Goal: Information Seeking & Learning: Learn about a topic

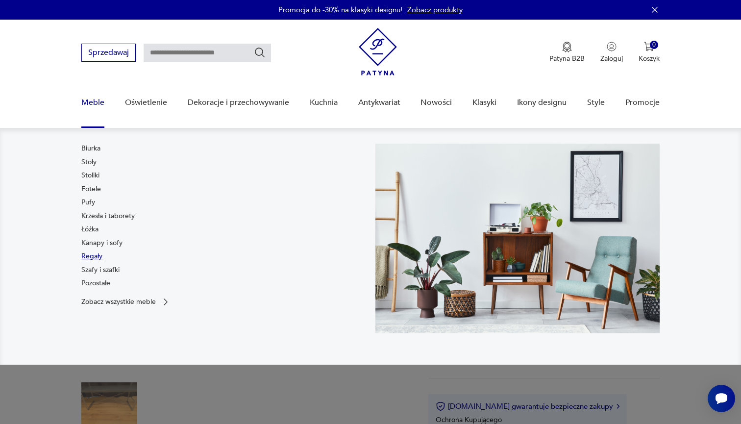
click at [98, 257] on link "Regały" at bounding box center [91, 257] width 21 height 10
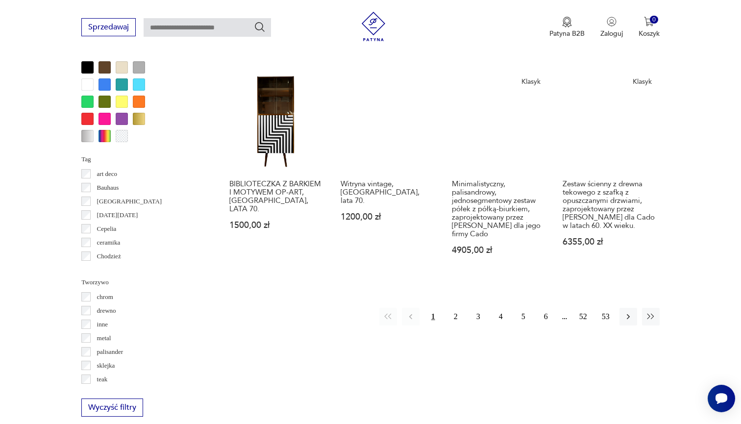
scroll to position [960, 0]
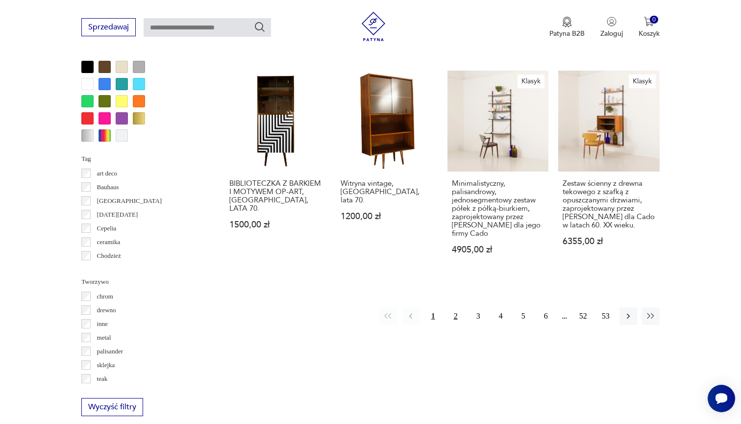
click at [457, 317] on button "2" at bounding box center [456, 316] width 18 height 18
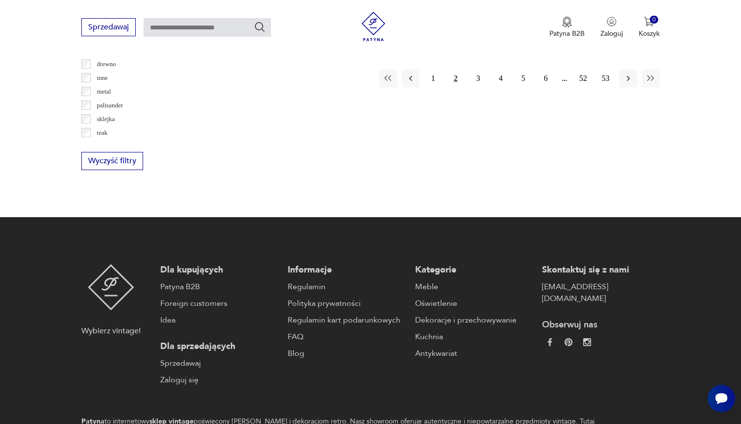
scroll to position [1214, 0]
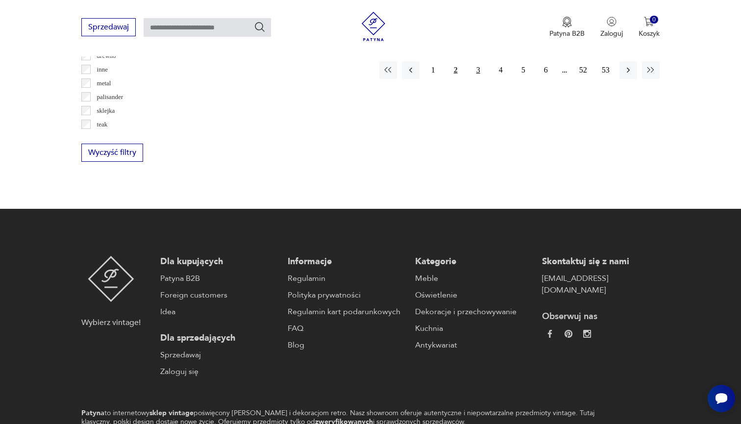
click at [477, 71] on button "3" at bounding box center [479, 70] width 18 height 18
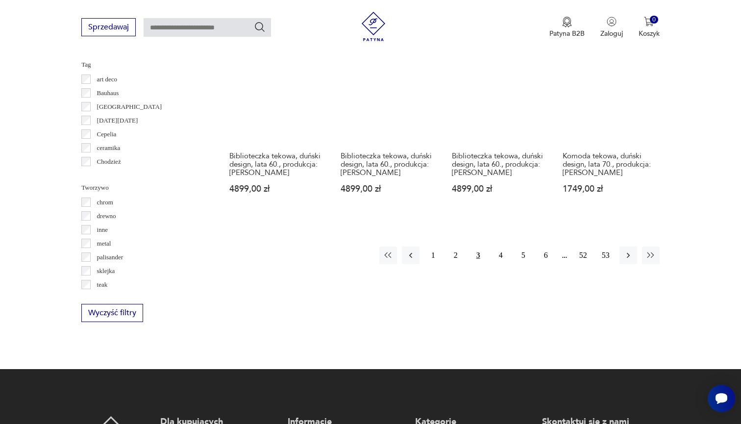
scroll to position [1059, 0]
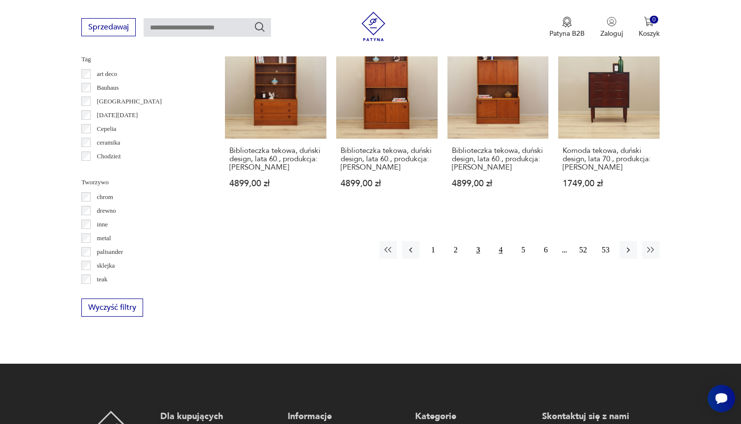
click at [497, 242] on button "4" at bounding box center [501, 250] width 18 height 18
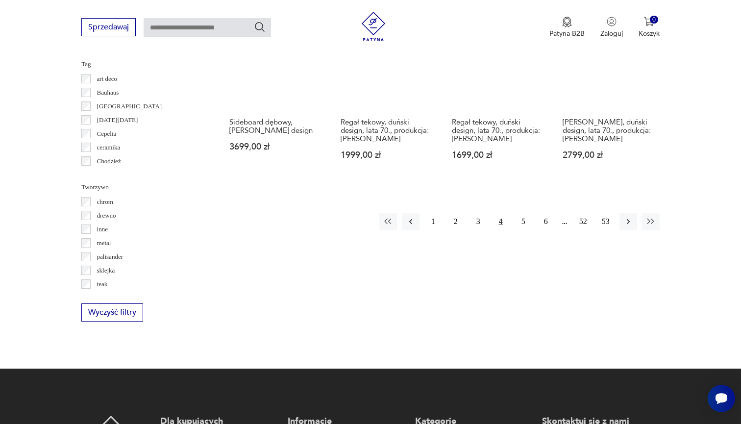
scroll to position [1067, 0]
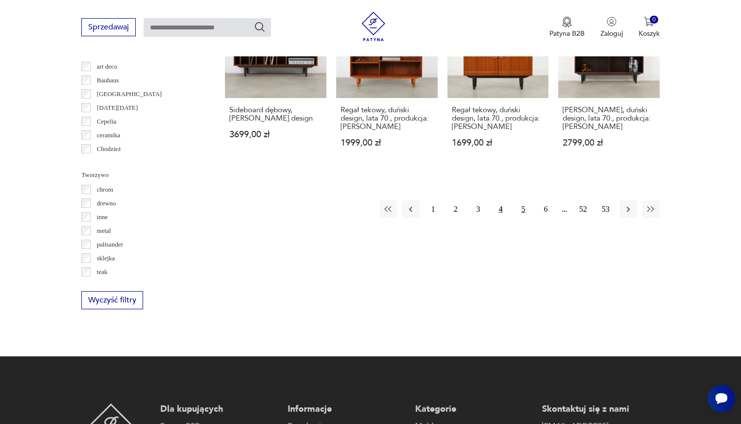
click at [517, 203] on button "5" at bounding box center [524, 210] width 18 height 18
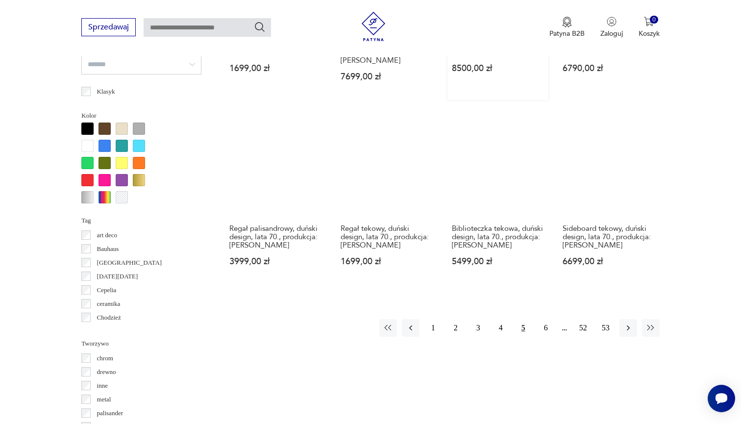
scroll to position [899, 0]
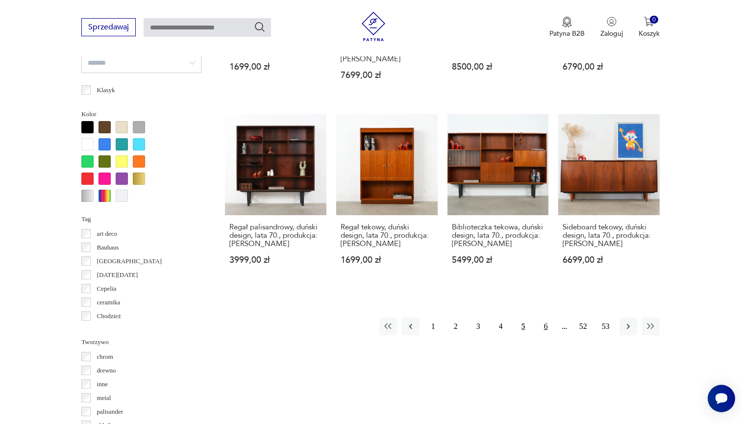
click at [547, 335] on button "6" at bounding box center [546, 327] width 18 height 18
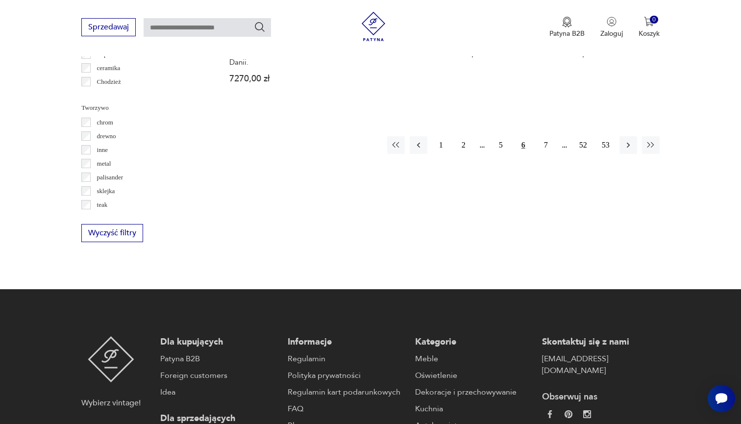
scroll to position [978, 0]
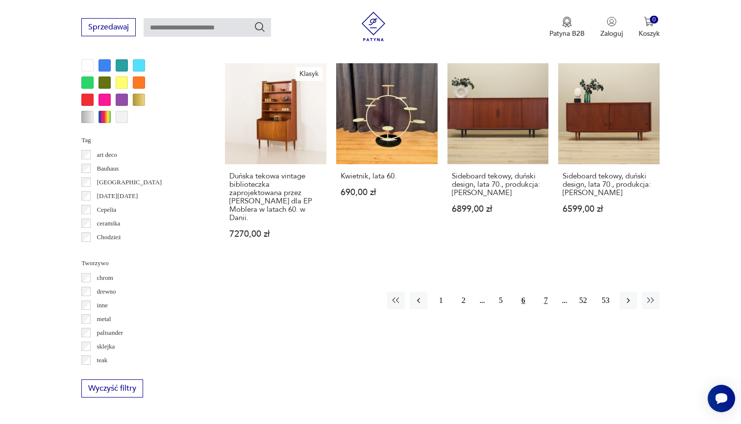
click at [545, 292] on button "7" at bounding box center [546, 301] width 18 height 18
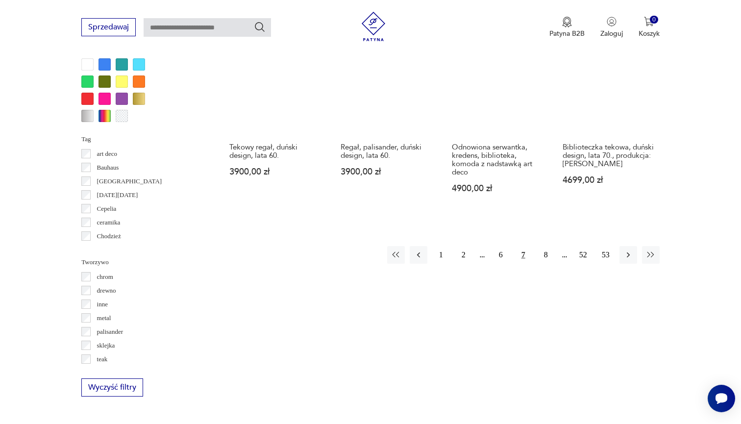
scroll to position [901, 0]
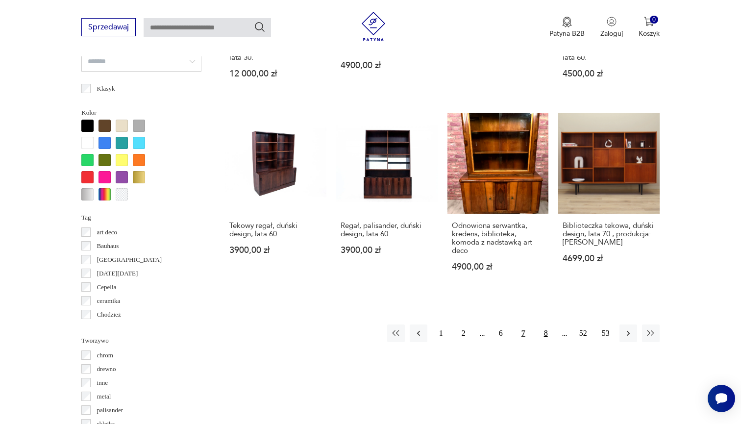
click at [546, 331] on button "8" at bounding box center [546, 334] width 18 height 18
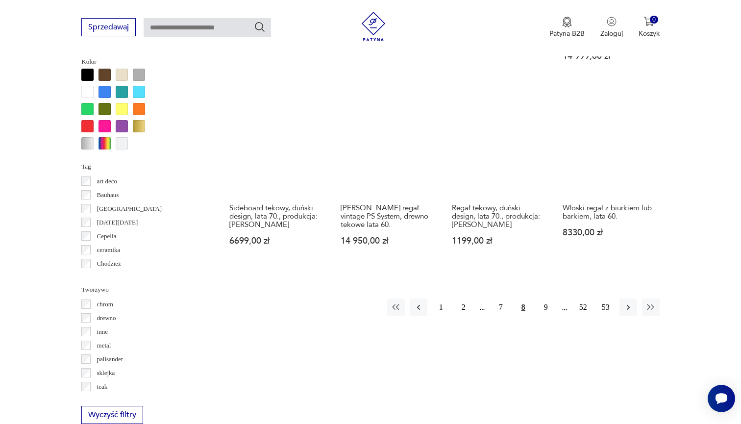
scroll to position [953, 0]
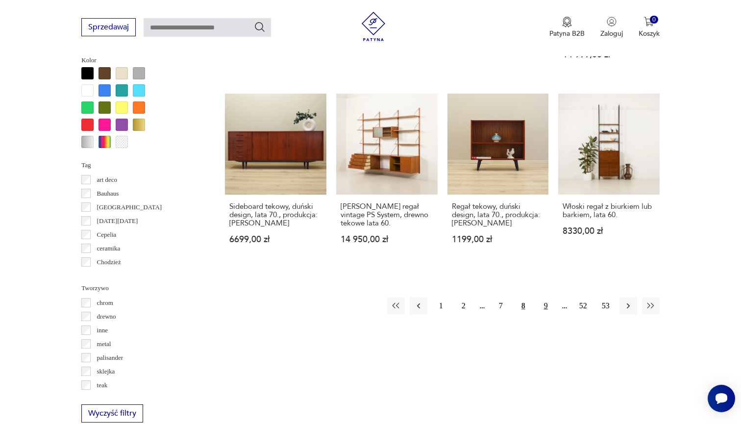
click at [547, 297] on button "9" at bounding box center [546, 306] width 18 height 18
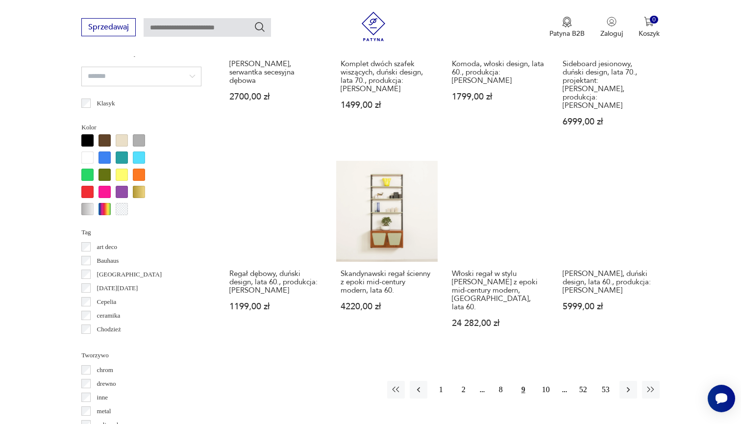
scroll to position [890, 0]
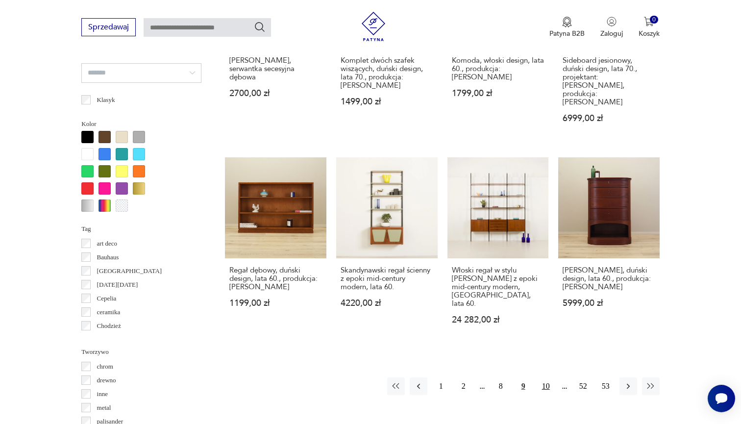
click at [547, 379] on button "10" at bounding box center [546, 387] width 18 height 18
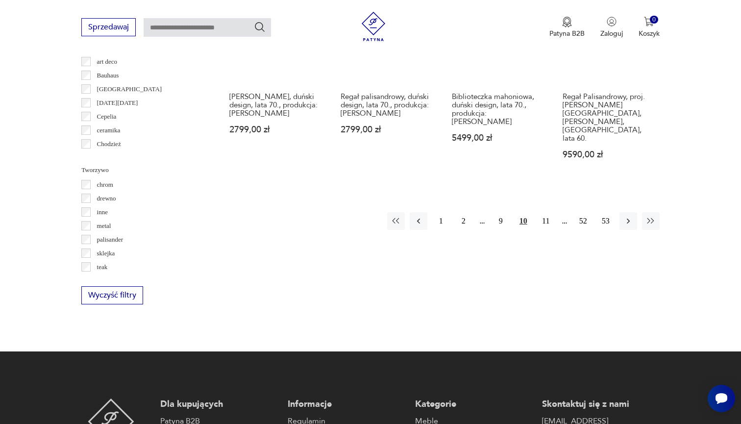
scroll to position [1070, 0]
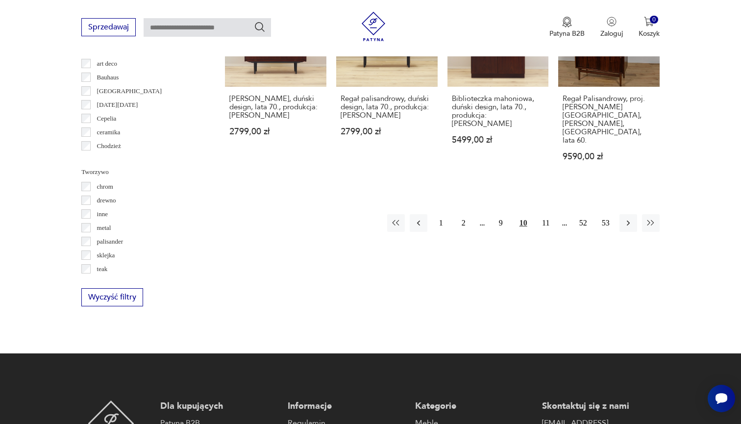
click at [99, 184] on p "chrom" at bounding box center [105, 186] width 16 height 11
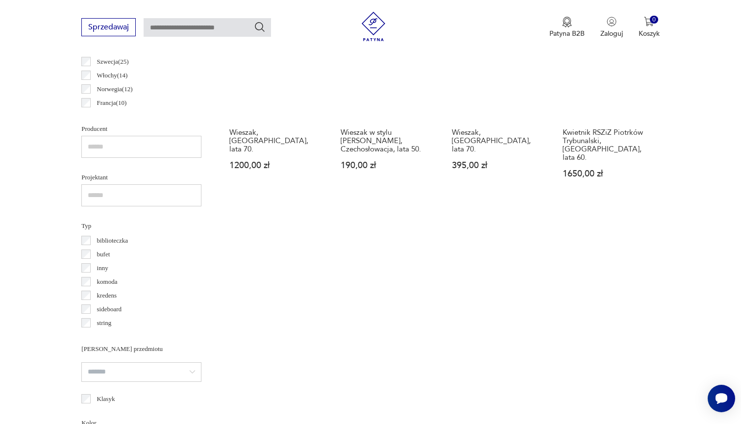
scroll to position [602, 0]
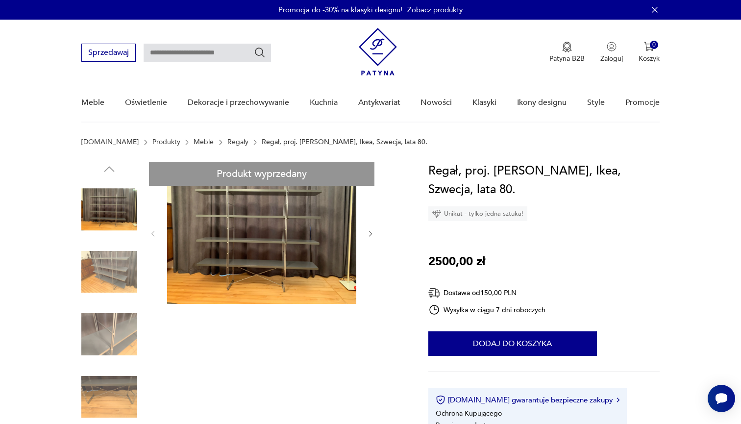
click at [222, 58] on input "text" at bounding box center [207, 53] width 127 height 19
type input "*****"
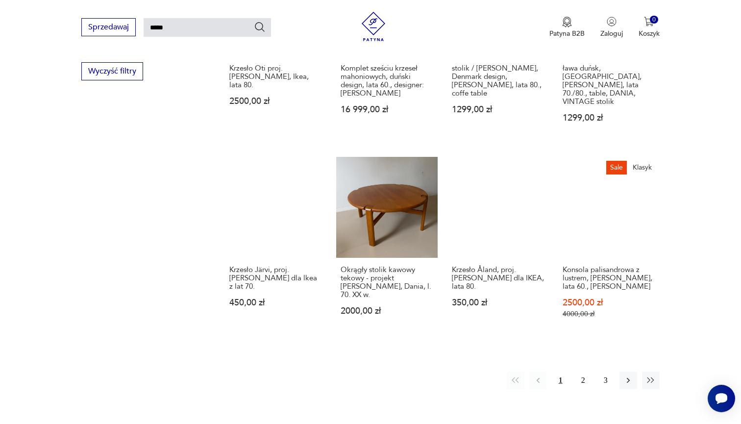
scroll to position [690, 0]
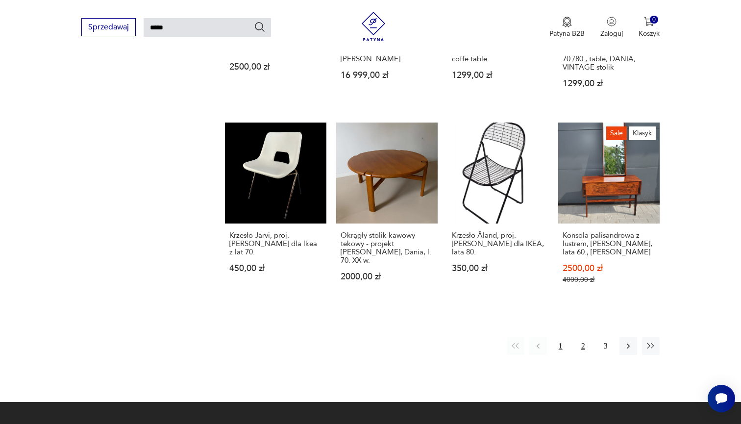
click at [585, 354] on button "2" at bounding box center [584, 346] width 18 height 18
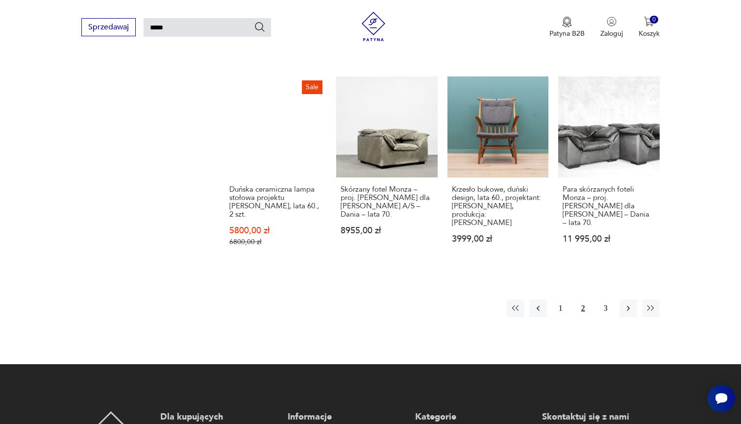
scroll to position [850, 0]
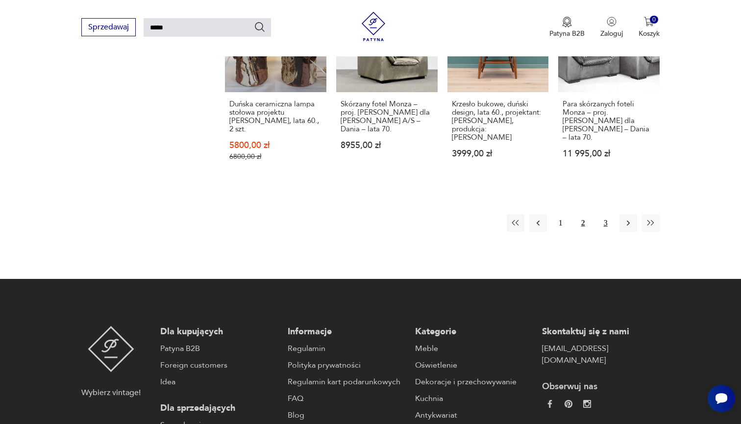
click at [605, 214] on button "3" at bounding box center [606, 223] width 18 height 18
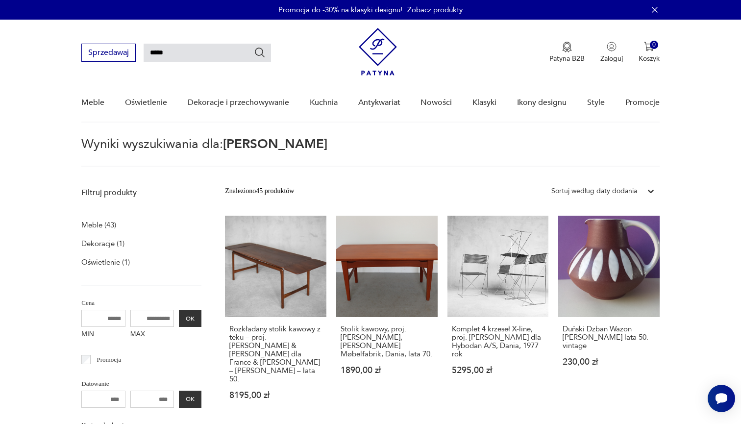
click at [219, 56] on input "*****" at bounding box center [207, 53] width 127 height 19
type input "*"
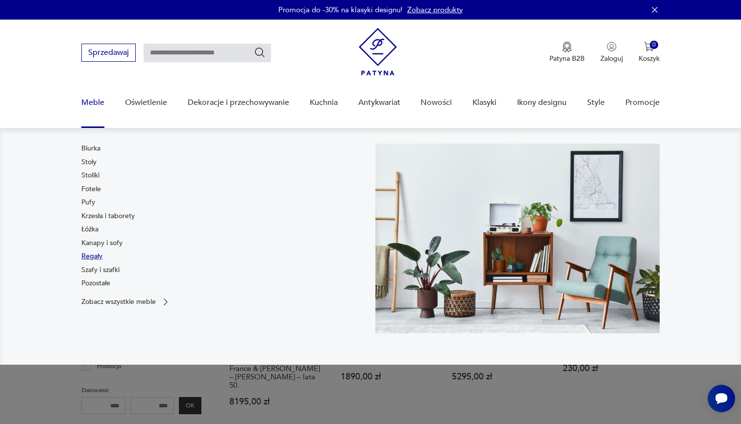
click at [99, 256] on link "Regały" at bounding box center [91, 257] width 21 height 10
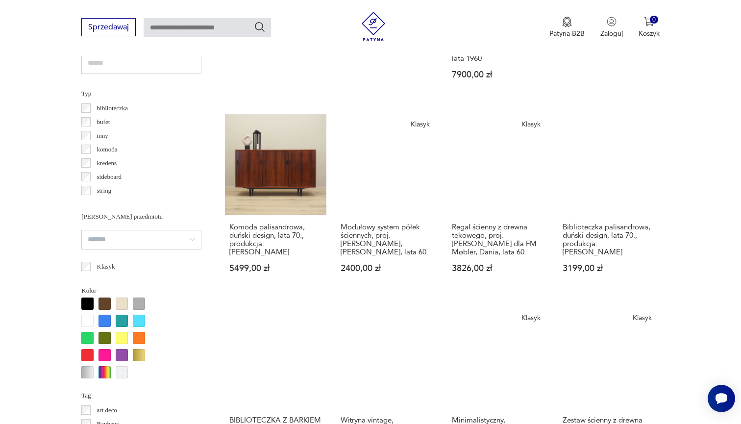
scroll to position [727, 0]
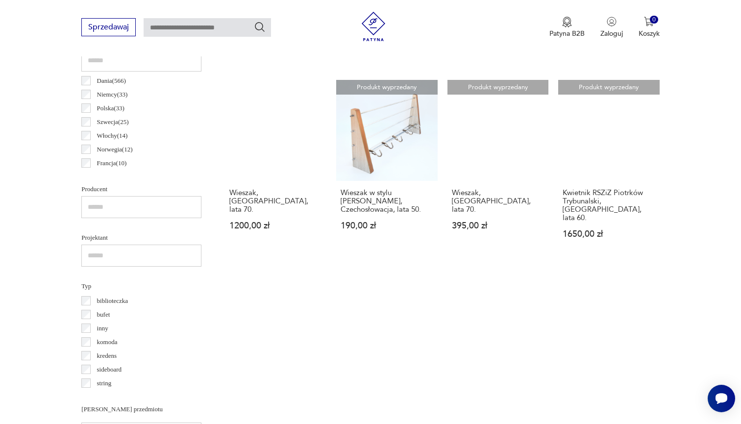
scroll to position [533, 0]
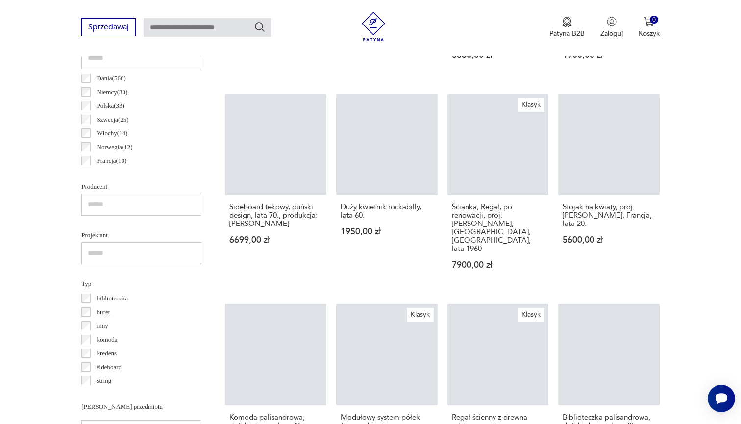
scroll to position [727, 0]
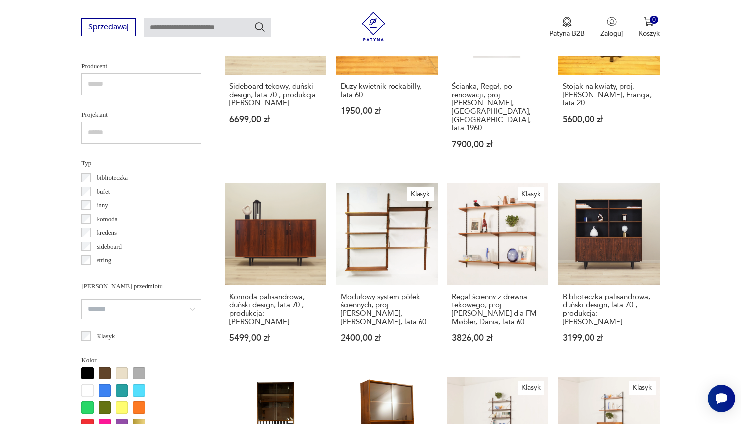
scroll to position [669, 0]
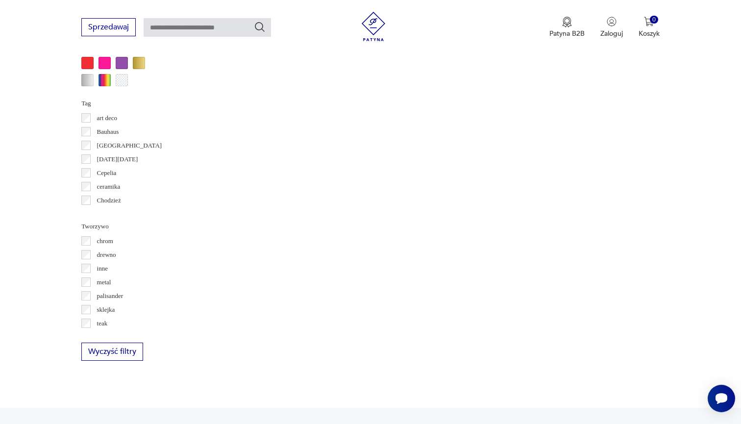
scroll to position [1047, 0]
